Goal: Communication & Community: Answer question/provide support

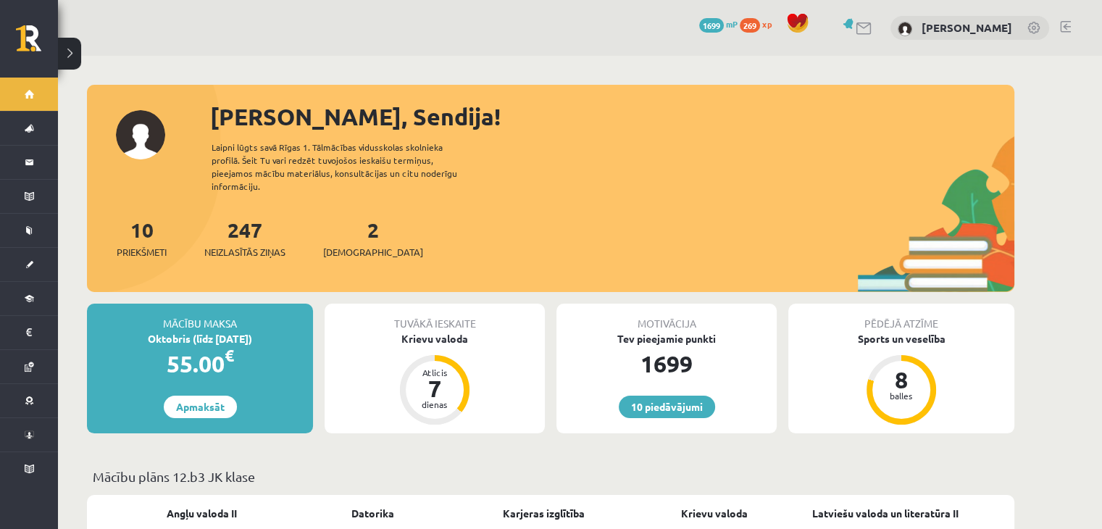
click at [868, 25] on link at bounding box center [864, 28] width 17 height 12
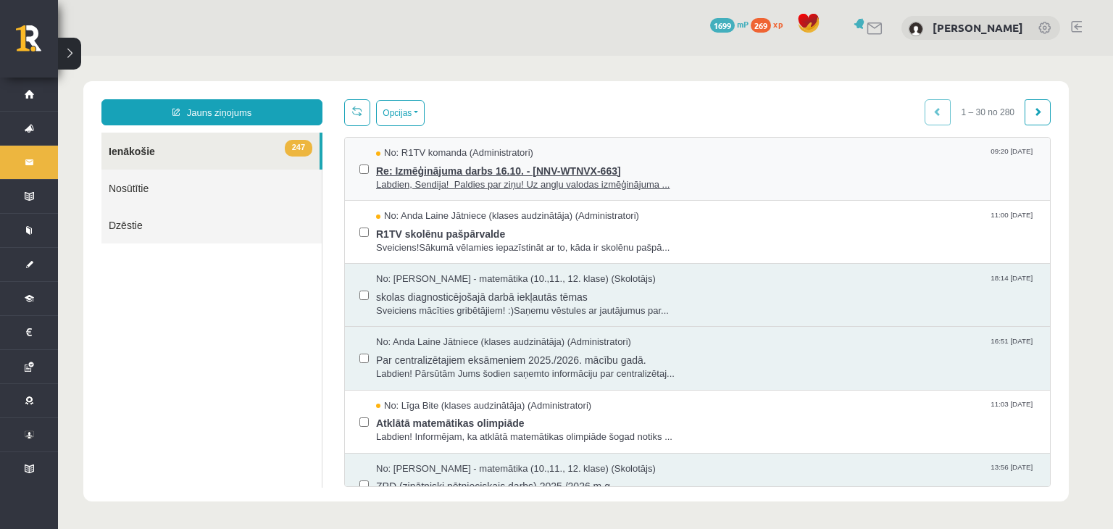
click at [738, 184] on span "Labdien, Sendija! Paldies par ziņu! Uz angļu valodas izmēģinājuma ..." at bounding box center [705, 185] width 659 height 14
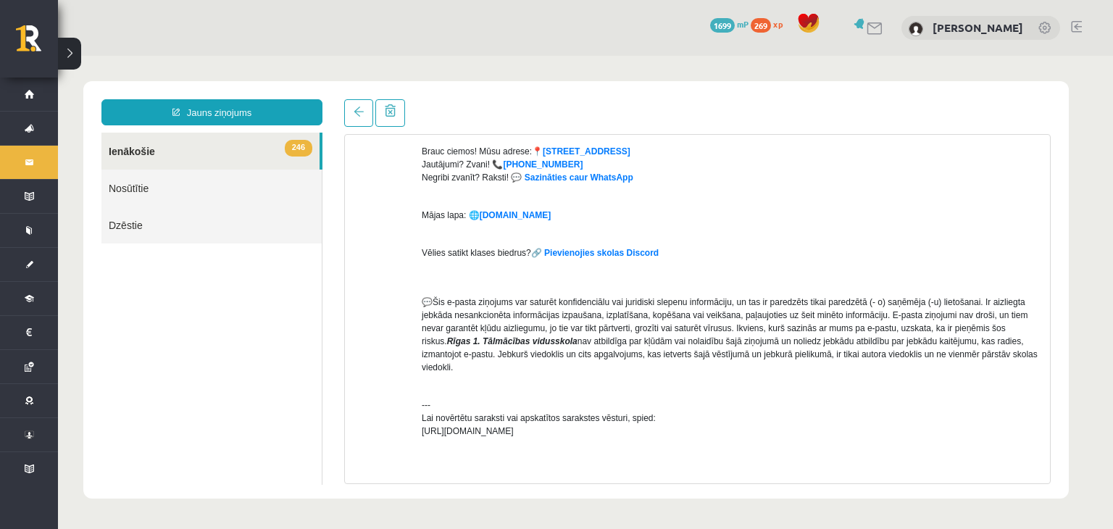
scroll to position [595, 0]
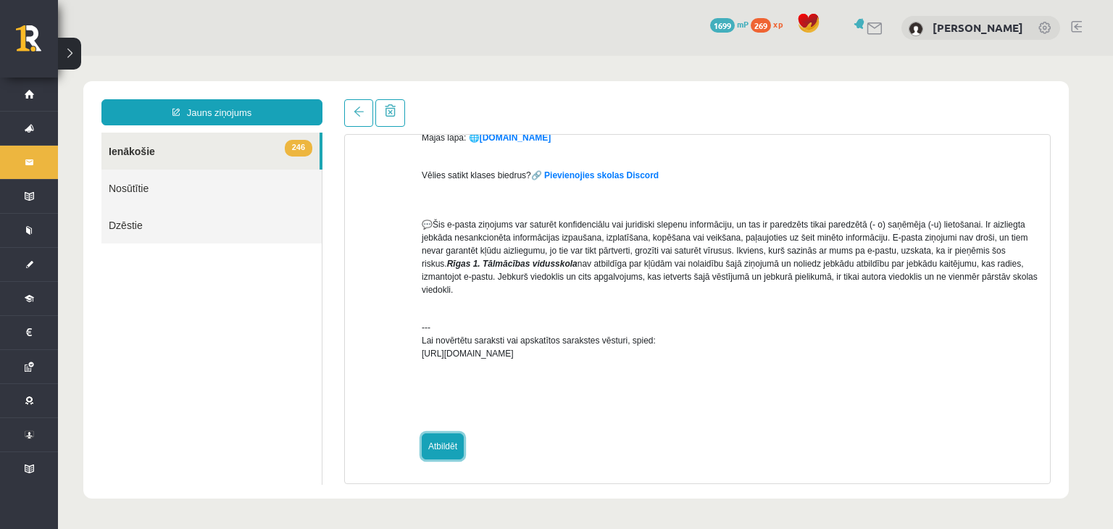
click at [427, 450] on link "Atbildēt" at bounding box center [443, 446] width 42 height 26
type input "**********"
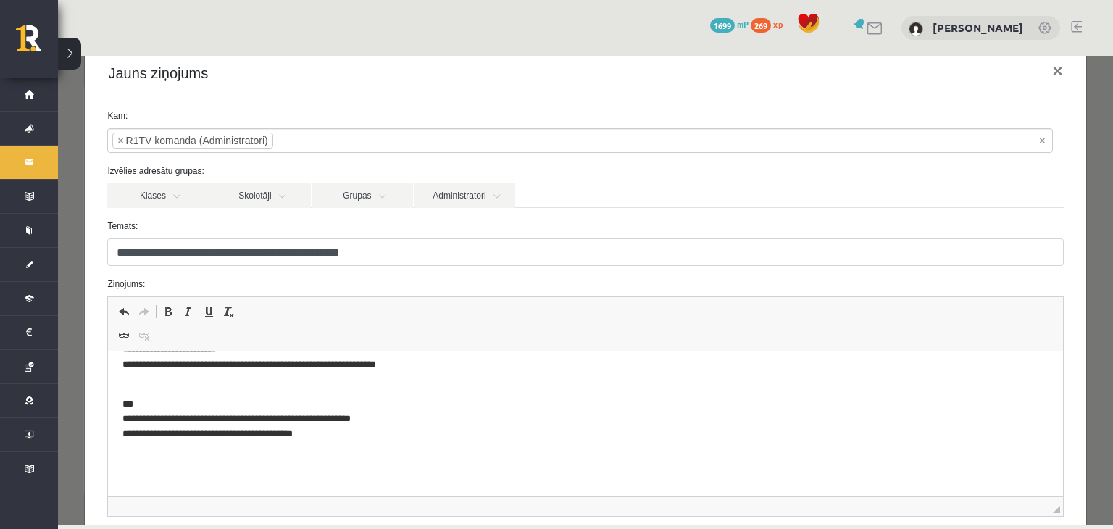
scroll to position [28, 0]
click at [456, 446] on p "**********" at bounding box center [574, 419] width 904 height 75
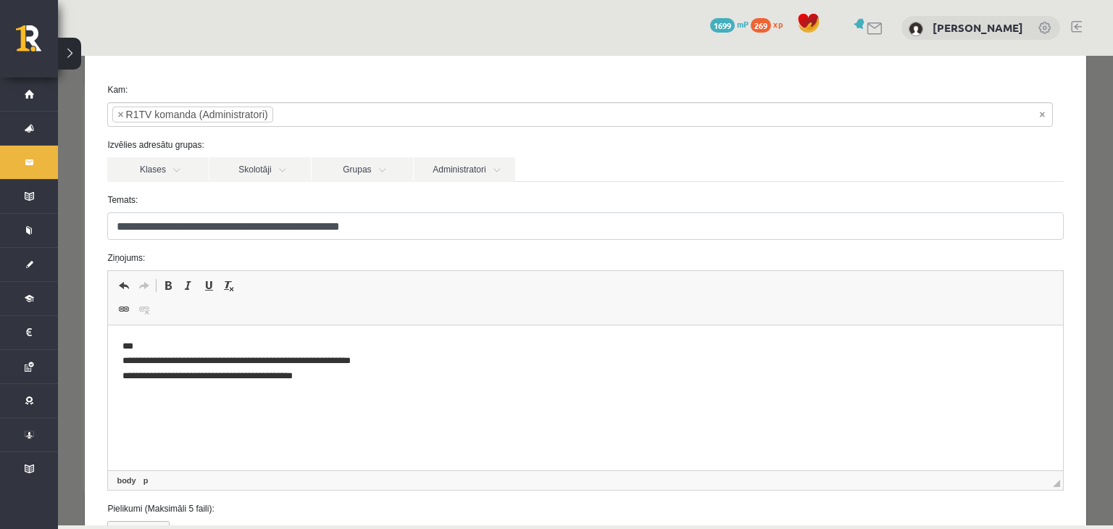
scroll to position [771, 0]
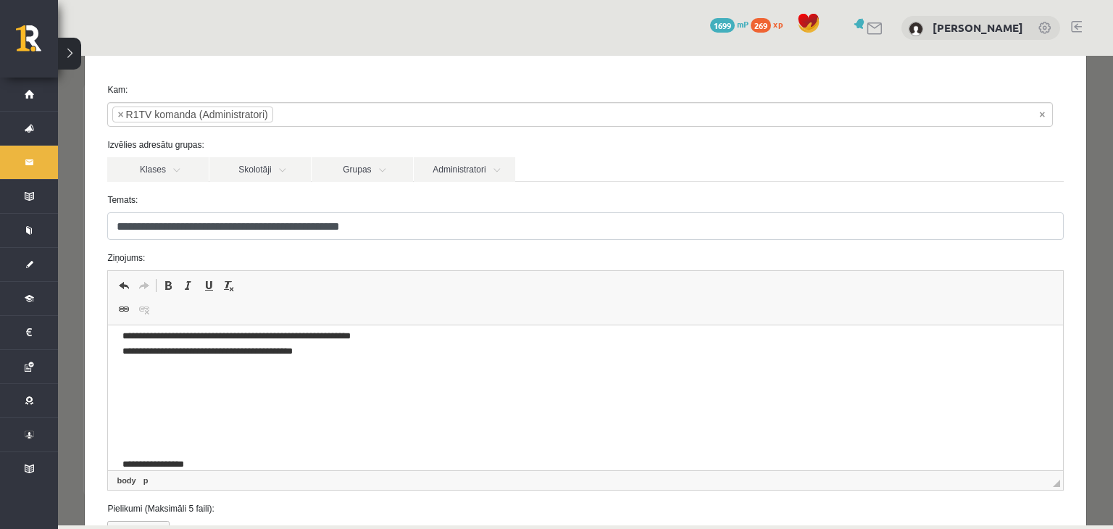
click at [456, 446] on p "Rich Text Editor, wiswyg-editor-47433912978920-1760043200-758" at bounding box center [584, 440] width 925 height 15
click at [201, 458] on p "**********" at bounding box center [574, 464] width 904 height 15
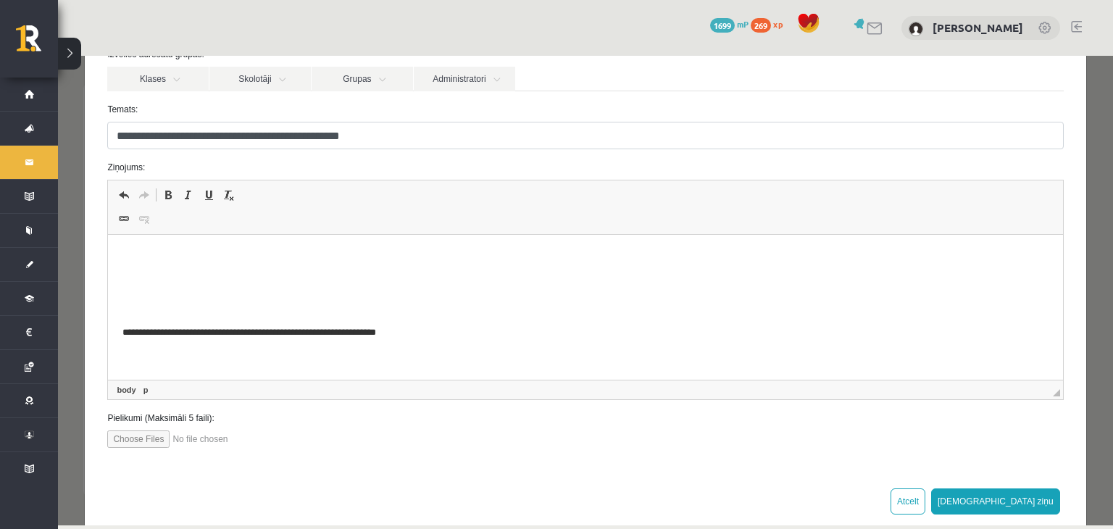
scroll to position [144, 0]
click at [1036, 504] on button "Sūtīt ziņu" at bounding box center [995, 502] width 129 height 26
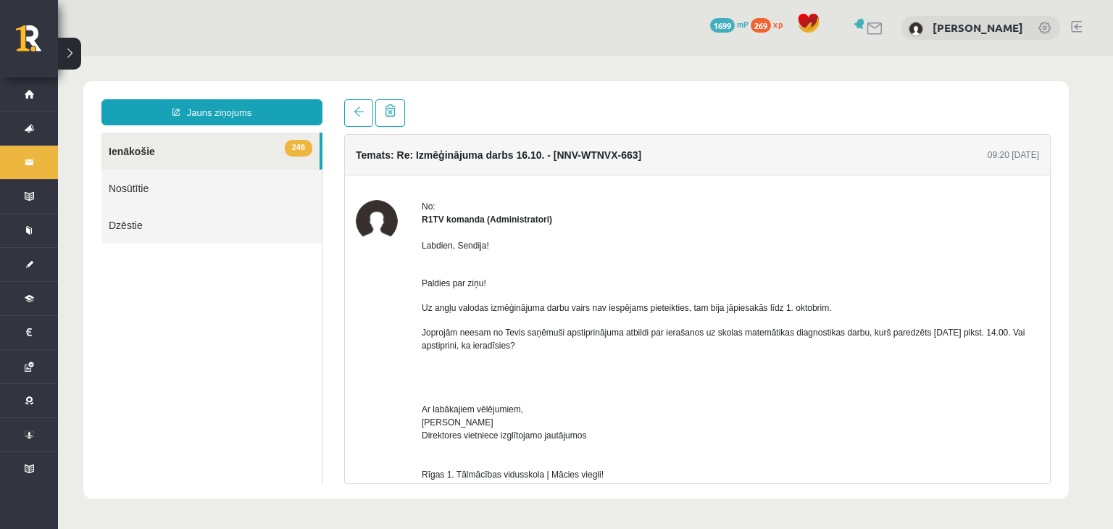
scroll to position [0, 0]
click at [354, 111] on span at bounding box center [359, 112] width 10 height 10
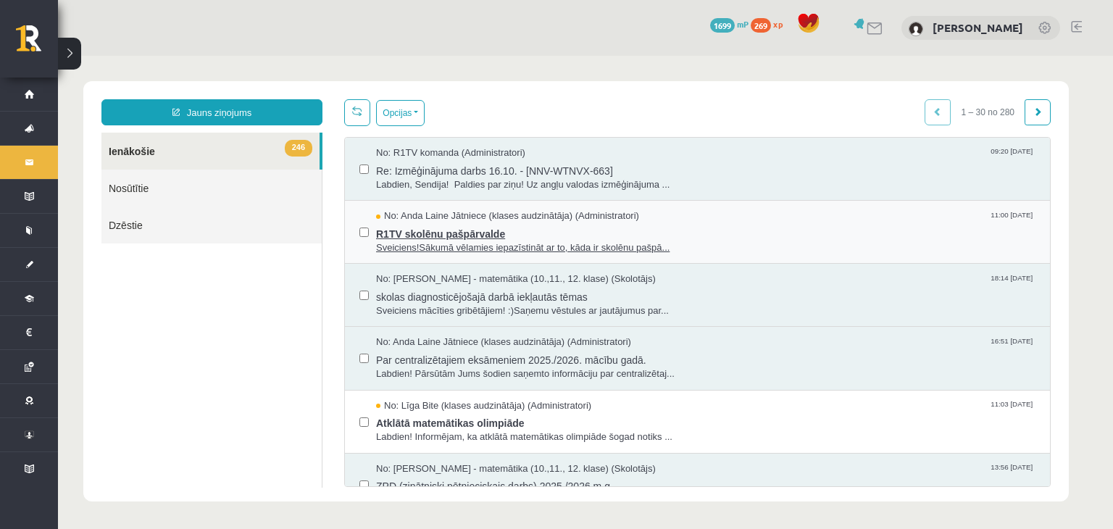
click at [490, 238] on span "R1TV skolēnu pašpārvalde" at bounding box center [705, 232] width 659 height 18
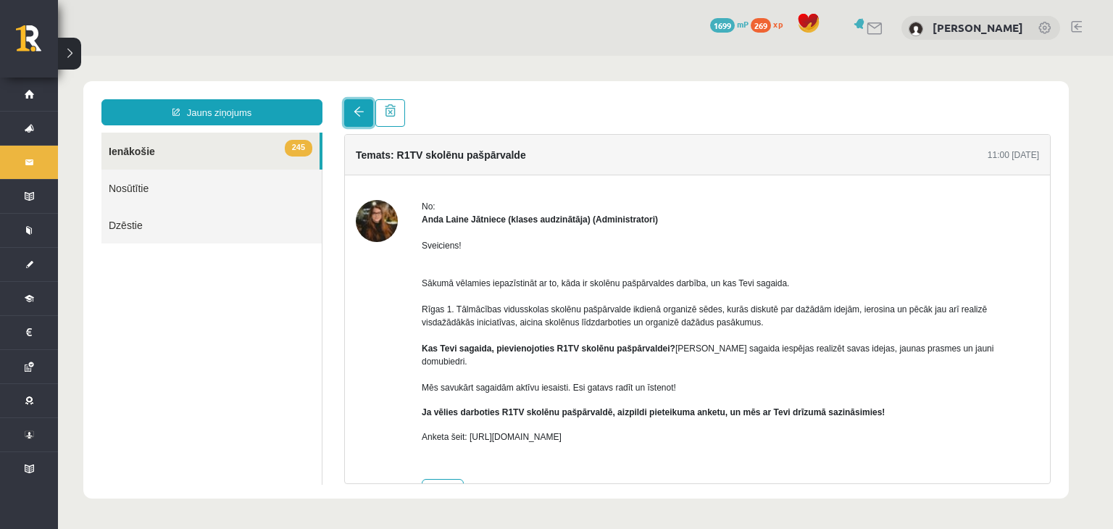
click at [359, 115] on span at bounding box center [359, 112] width 10 height 10
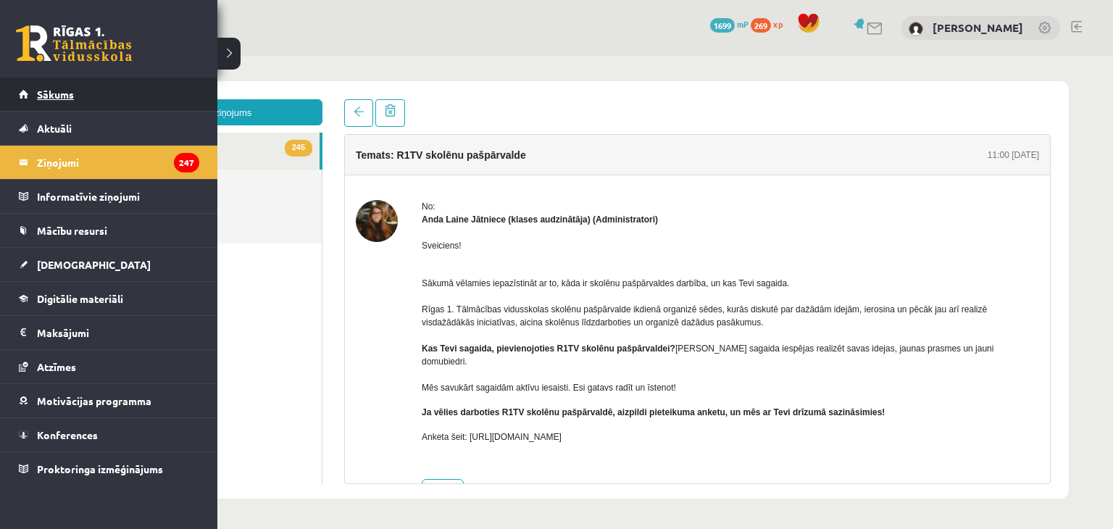
click at [70, 107] on link "Sākums" at bounding box center [109, 94] width 180 height 33
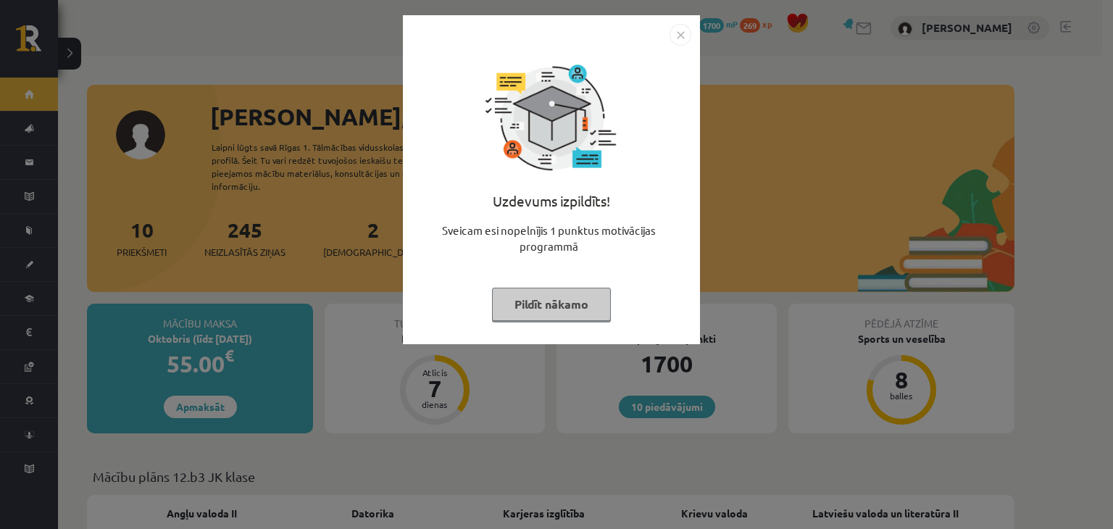
click at [508, 300] on button "Pildīt nākamo" at bounding box center [551, 304] width 119 height 33
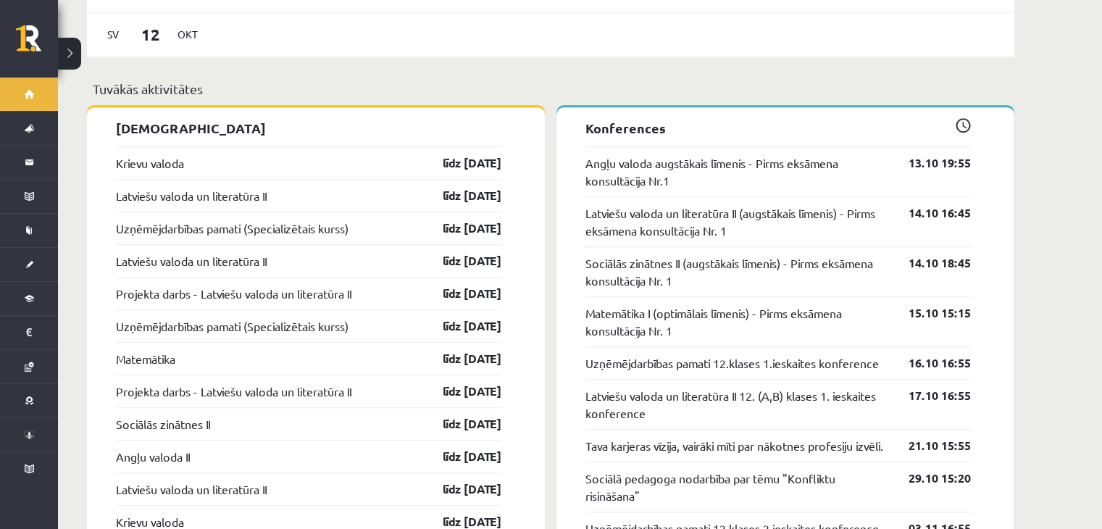
scroll to position [1126, 0]
